Goal: Book appointment/travel/reservation

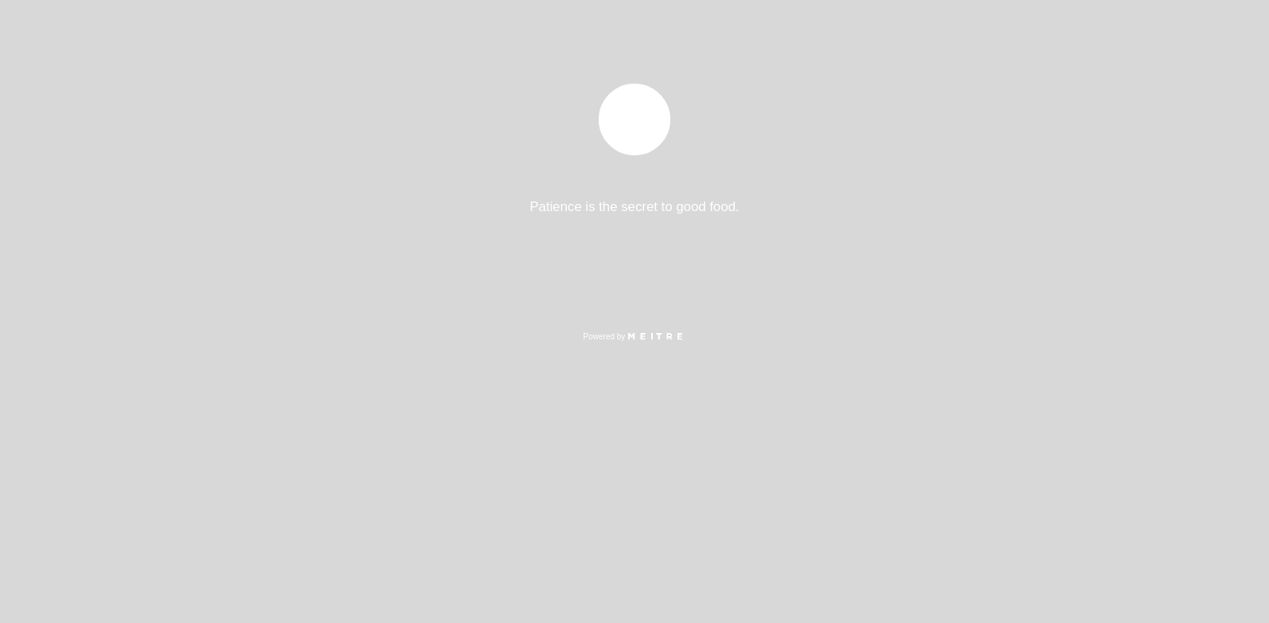
select select "es"
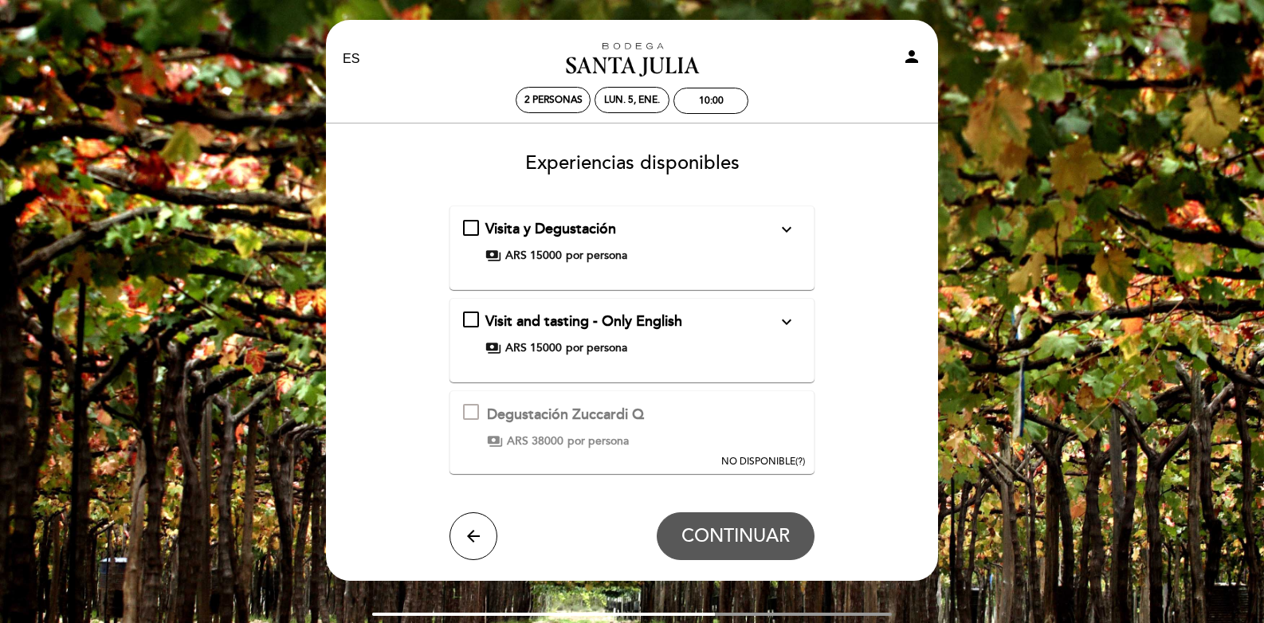
click at [788, 230] on icon "expand_more" at bounding box center [786, 229] width 19 height 19
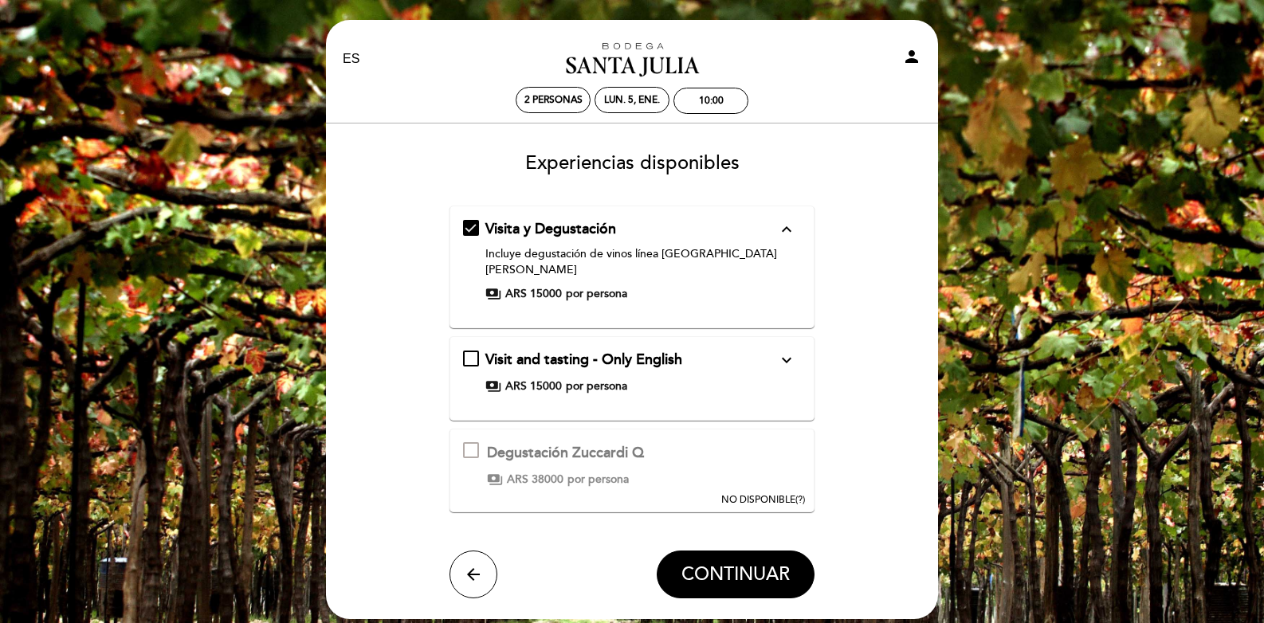
click at [786, 351] on icon "expand_more" at bounding box center [786, 360] width 19 height 19
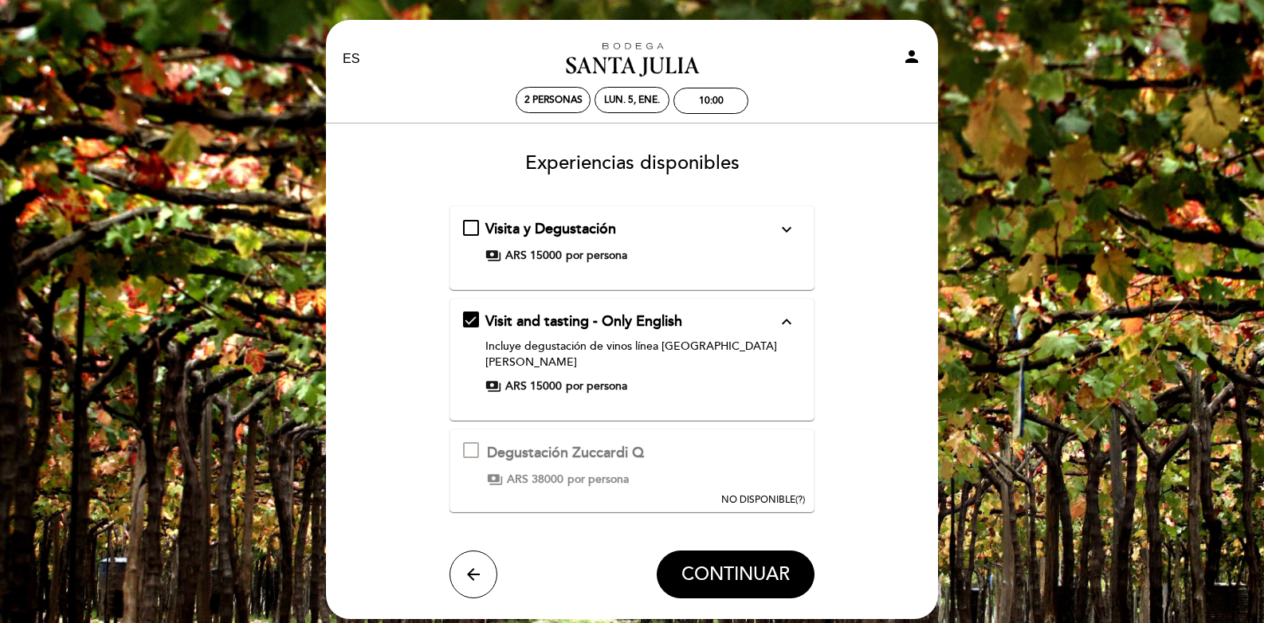
click at [790, 230] on icon "expand_more" at bounding box center [786, 229] width 19 height 19
